Goal: Find specific page/section: Find specific page/section

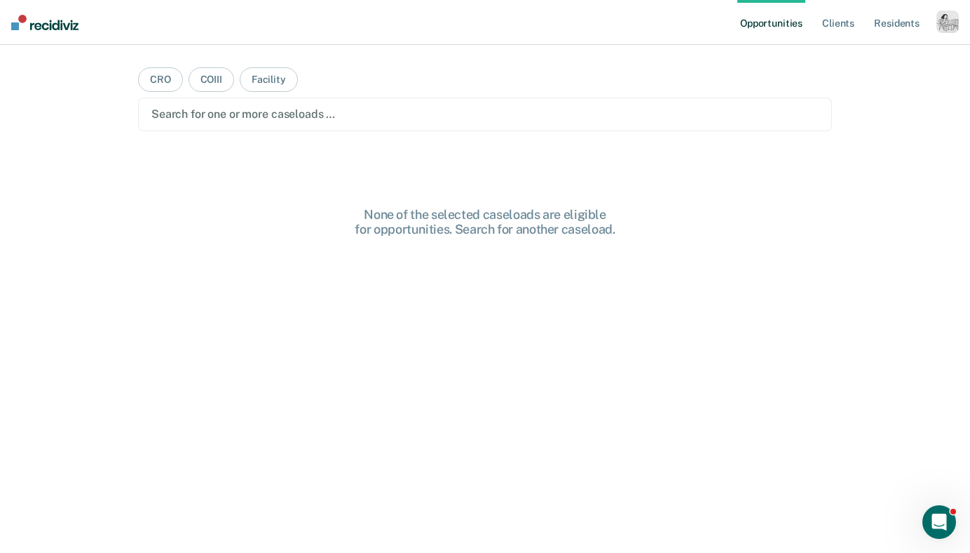
click at [938, 36] on div "Profile How it works Log Out" at bounding box center [948, 24] width 22 height 27
click at [949, 20] on div "button" at bounding box center [948, 22] width 22 height 22
click at [871, 56] on link "Profile" at bounding box center [891, 57] width 113 height 12
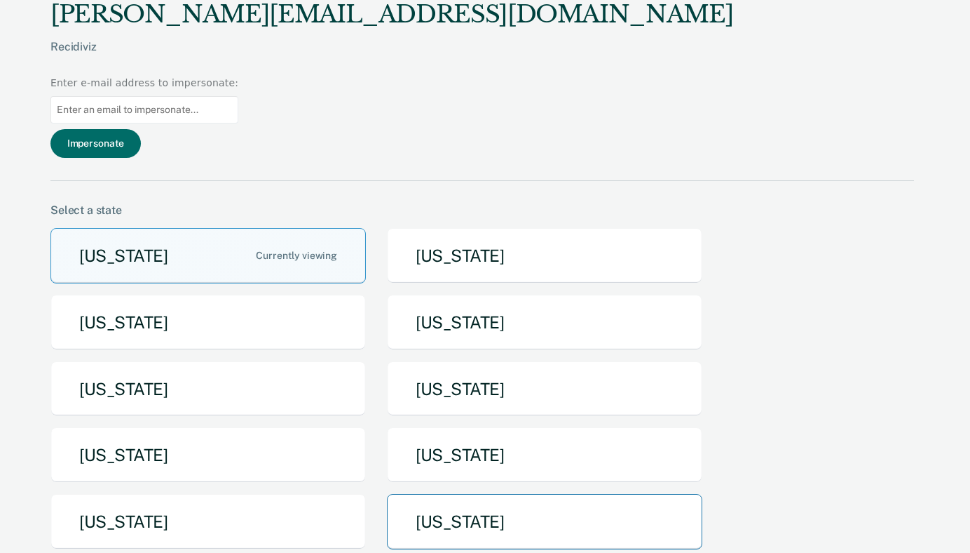
click at [438, 494] on button "[US_STATE]" at bounding box center [545, 521] width 316 height 55
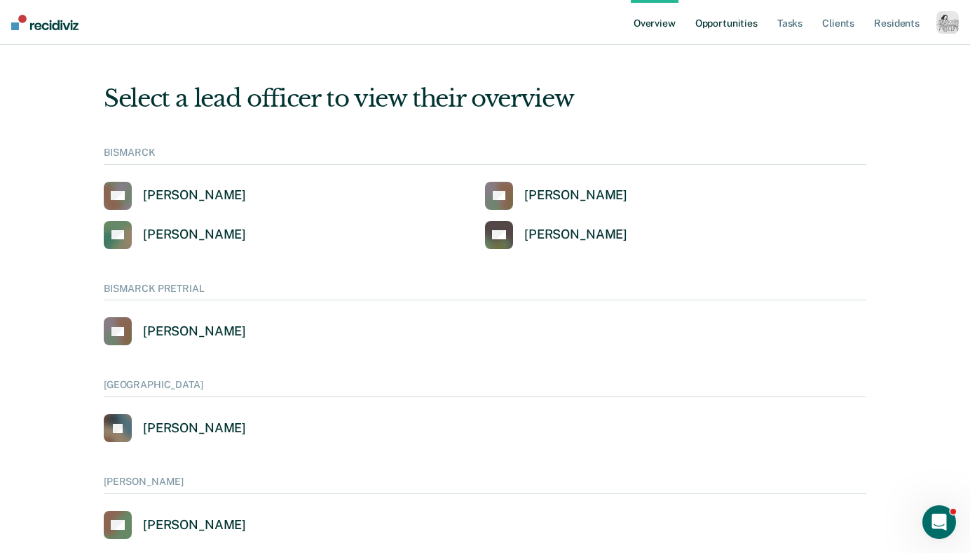
click at [751, 25] on link "Opportunities" at bounding box center [727, 22] width 68 height 45
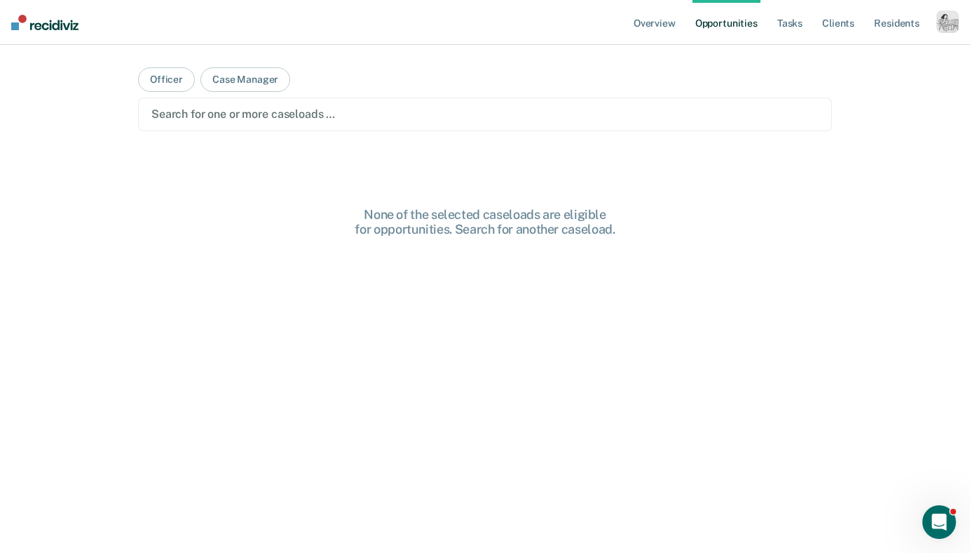
click at [504, 117] on div at bounding box center [485, 114] width 668 height 16
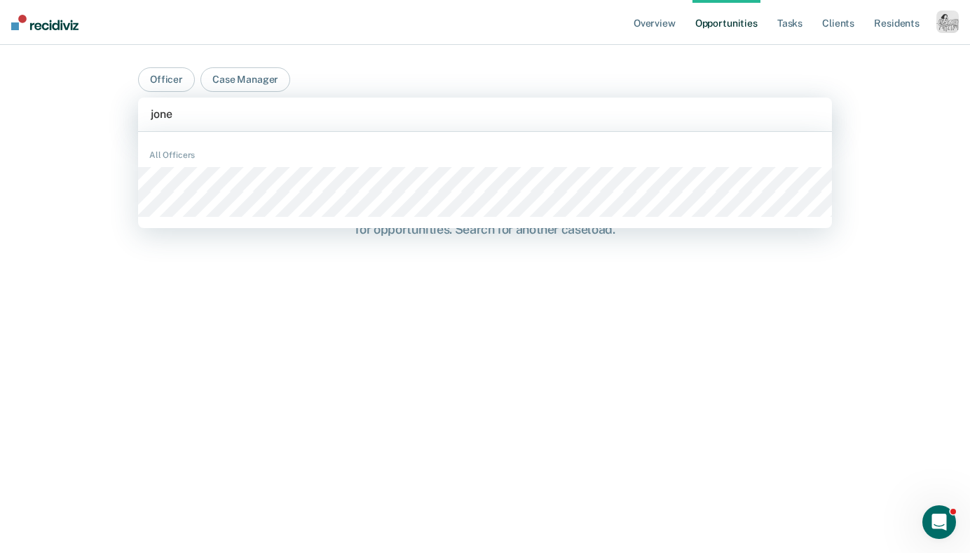
type input "[PERSON_NAME]"
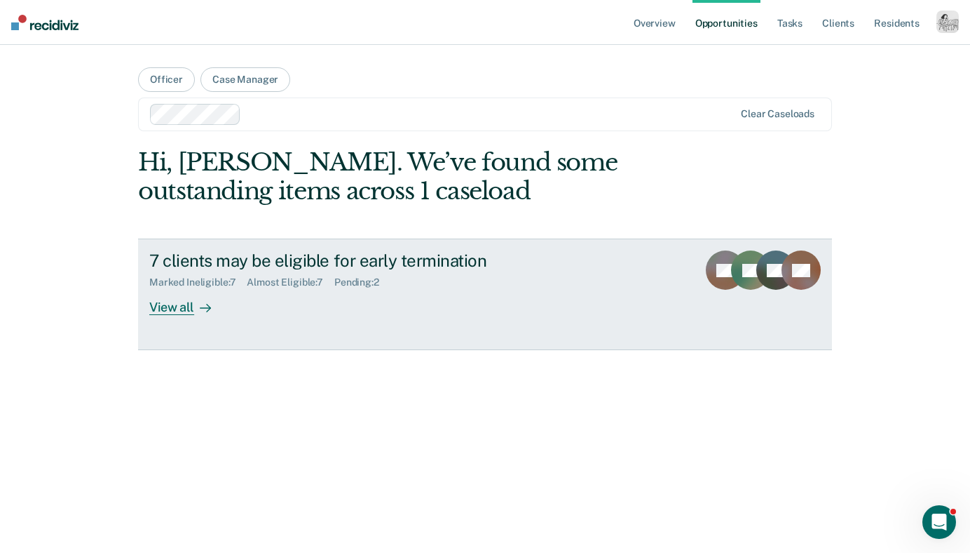
click at [195, 304] on div at bounding box center [202, 307] width 17 height 16
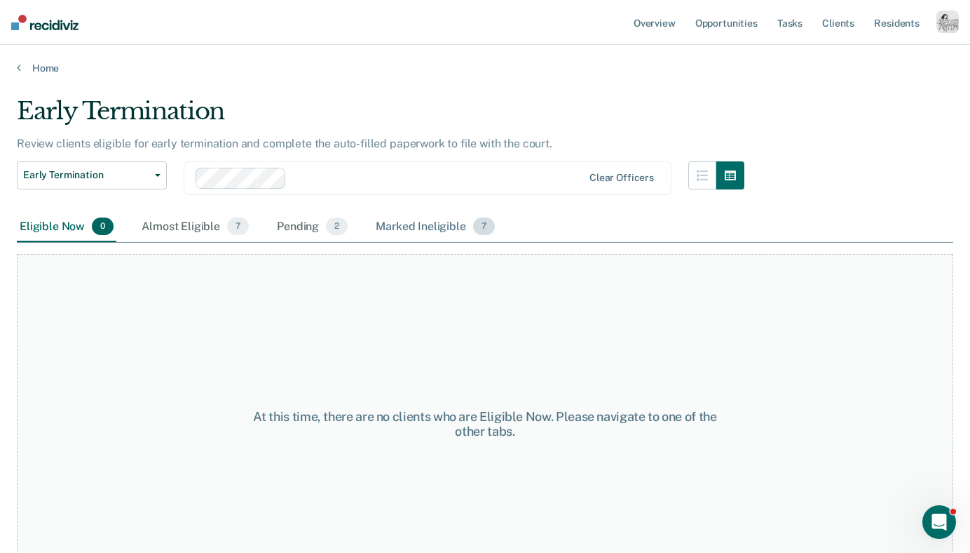
click at [431, 228] on div "Marked Ineligible 7" at bounding box center [435, 227] width 125 height 31
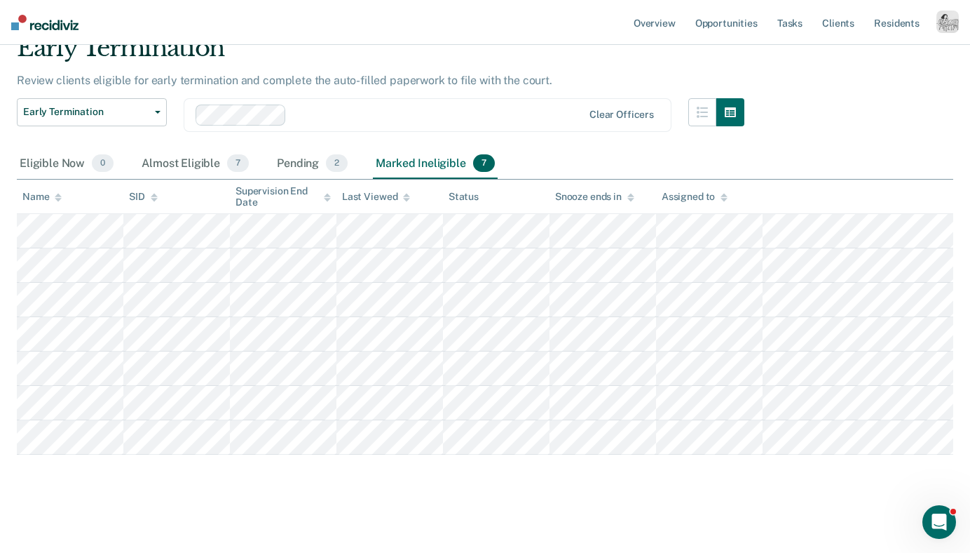
scroll to position [65, 0]
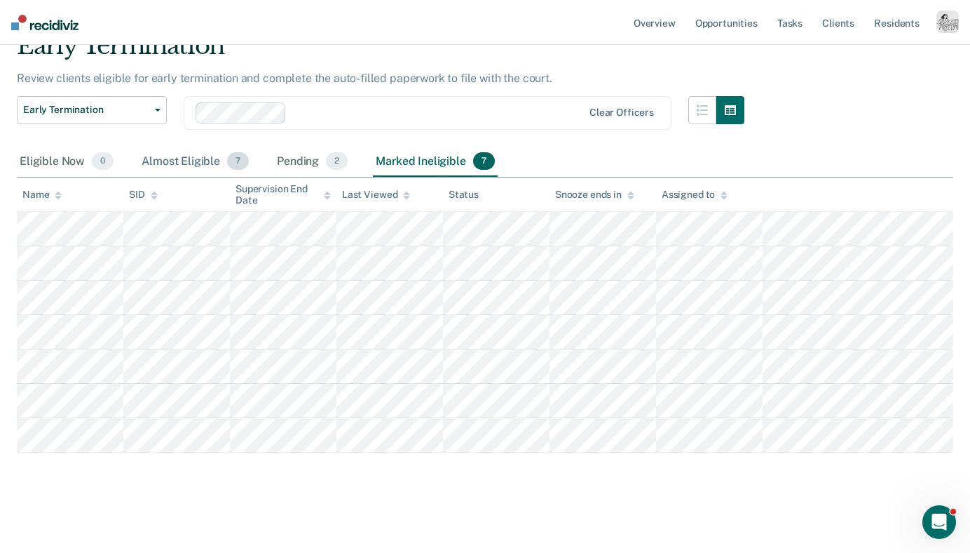
click at [183, 157] on div "Almost Eligible 7" at bounding box center [195, 162] width 113 height 31
click at [323, 156] on div "Pending 2" at bounding box center [312, 162] width 76 height 31
